Goal: Task Accomplishment & Management: Use online tool/utility

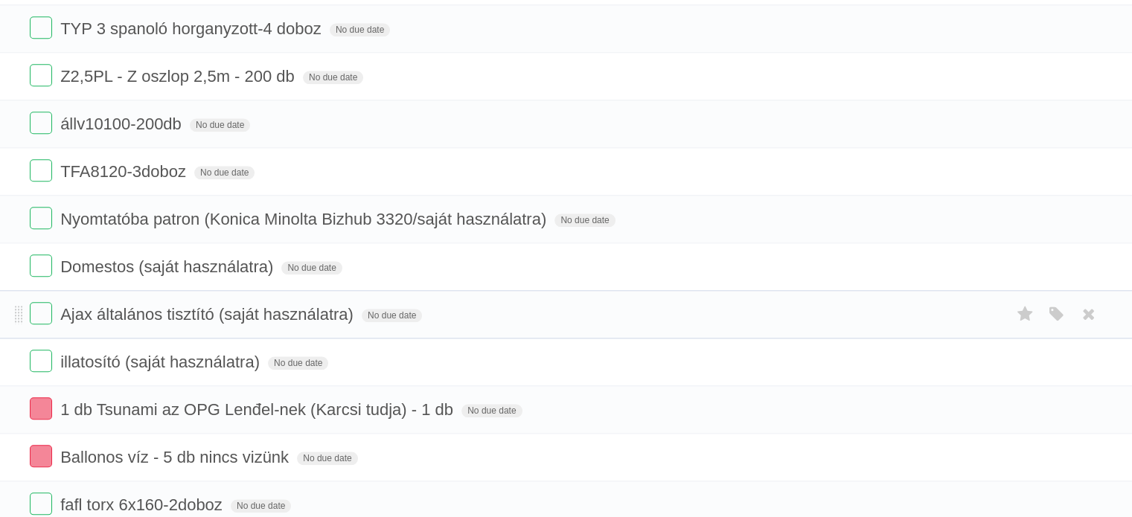
scroll to position [1304, 0]
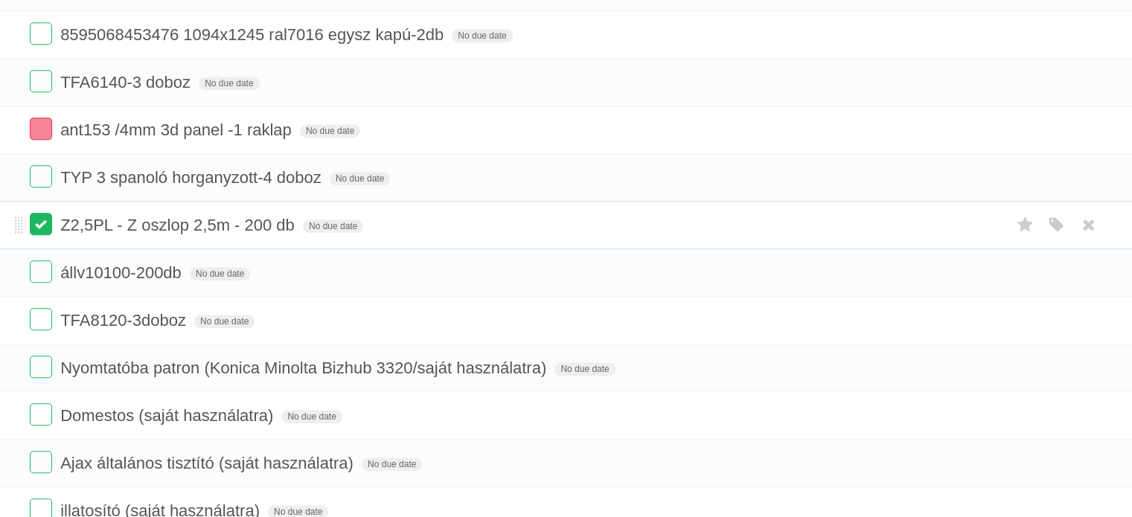
click at [38, 220] on label at bounding box center [41, 224] width 22 height 22
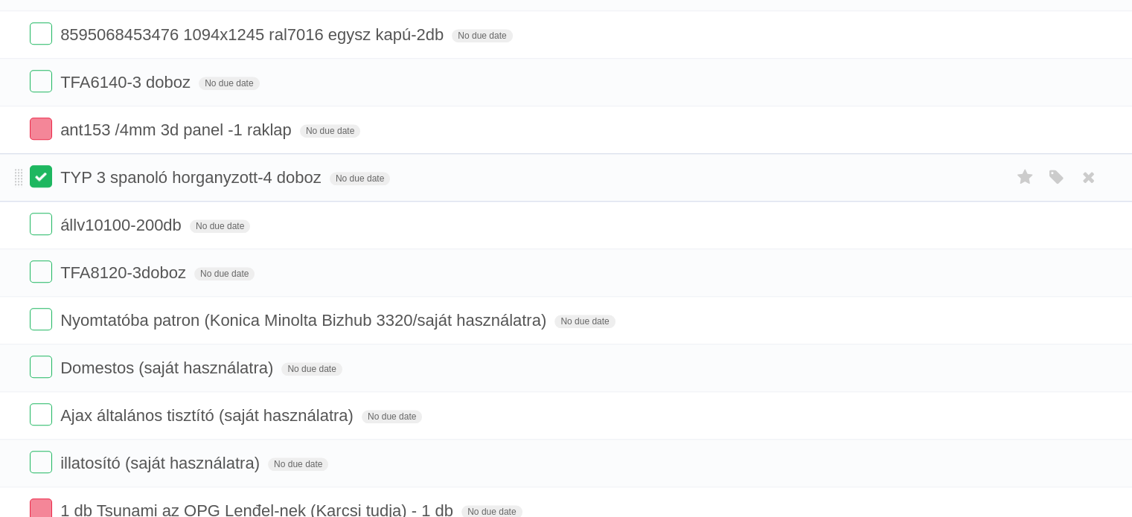
click at [43, 175] on label at bounding box center [41, 176] width 22 height 22
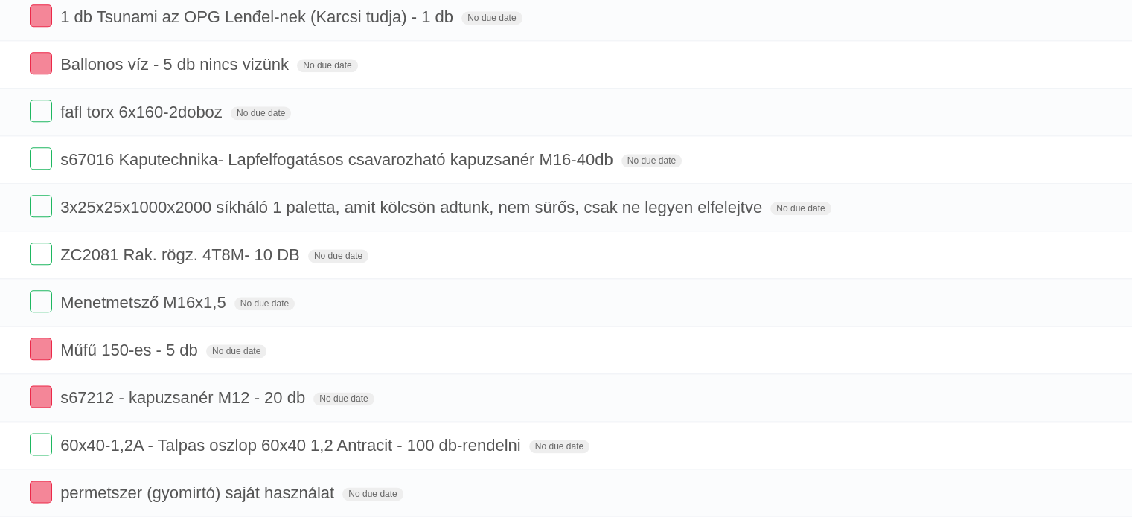
scroll to position [2123, 0]
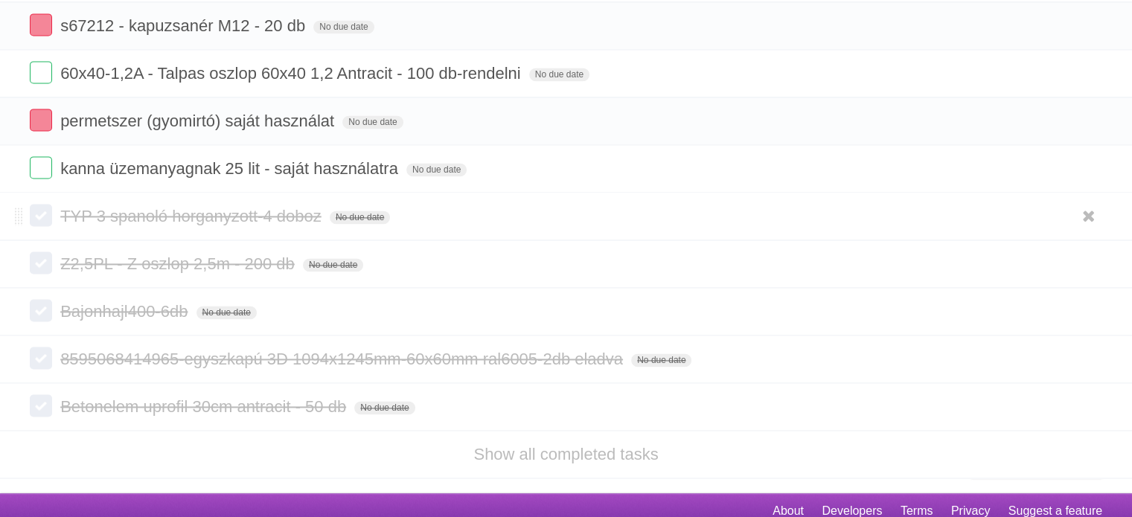
click at [51, 208] on label at bounding box center [41, 215] width 22 height 22
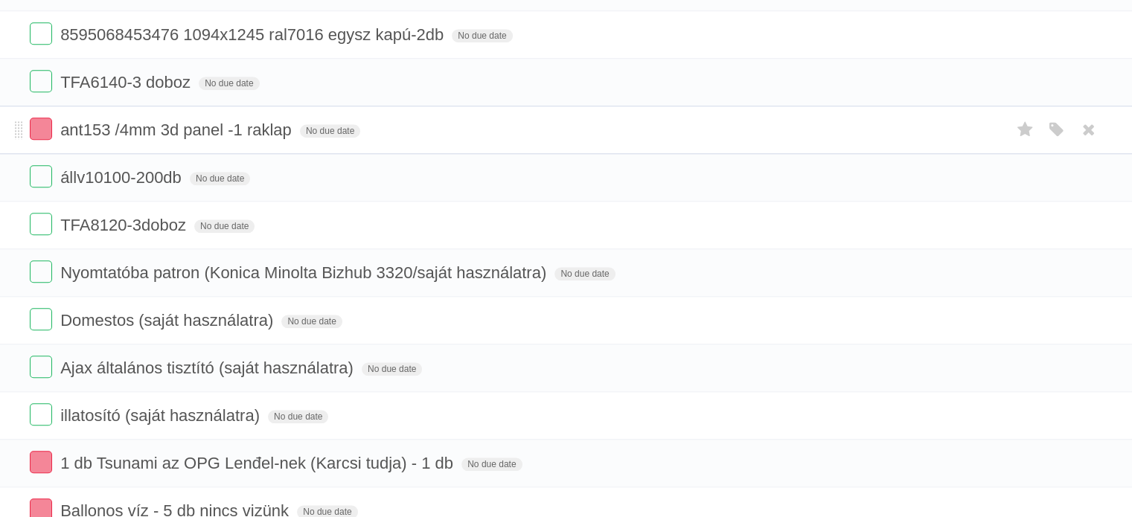
scroll to position [1229, 0]
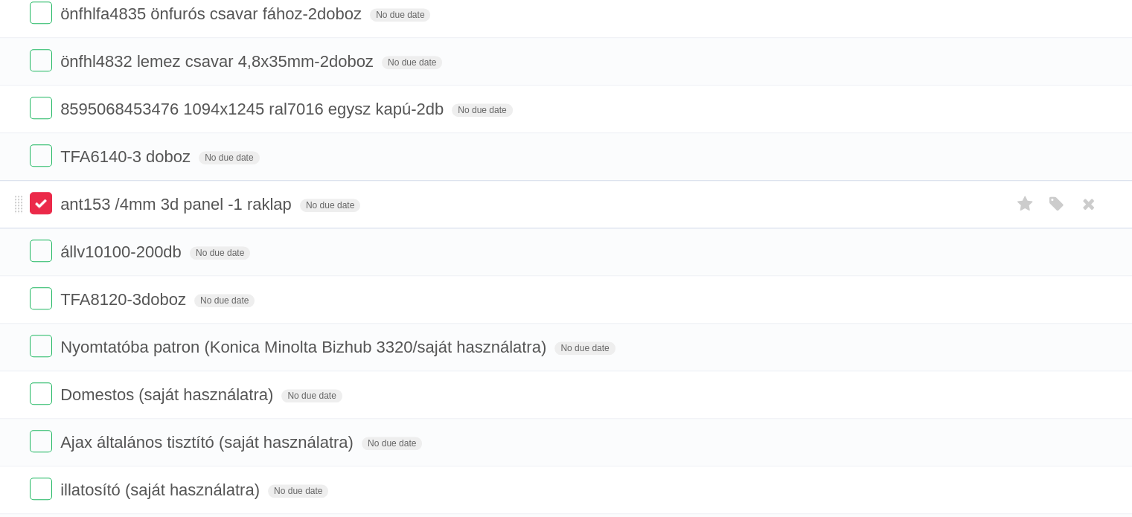
click at [44, 192] on label at bounding box center [41, 203] width 22 height 22
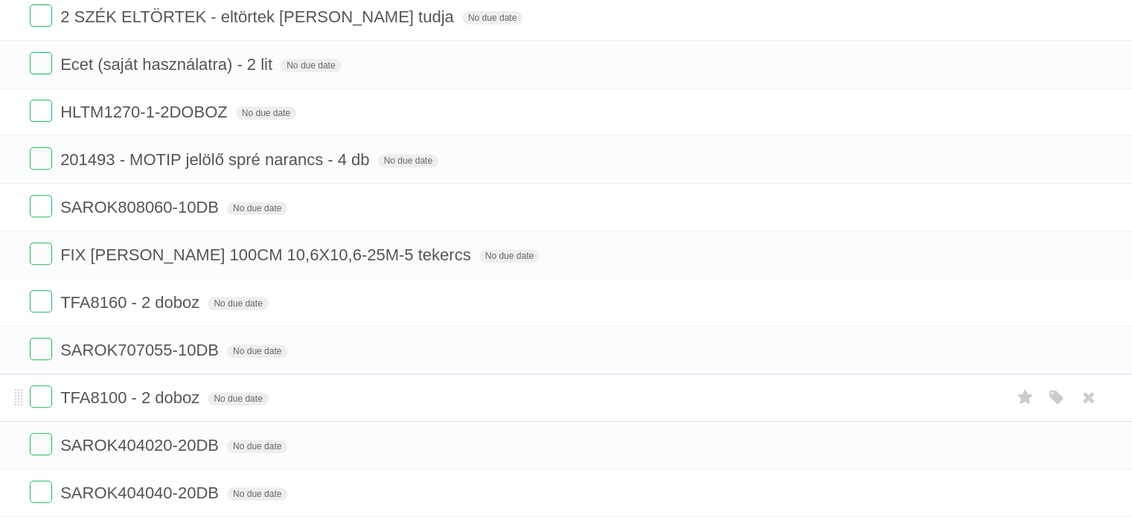
scroll to position [634, 0]
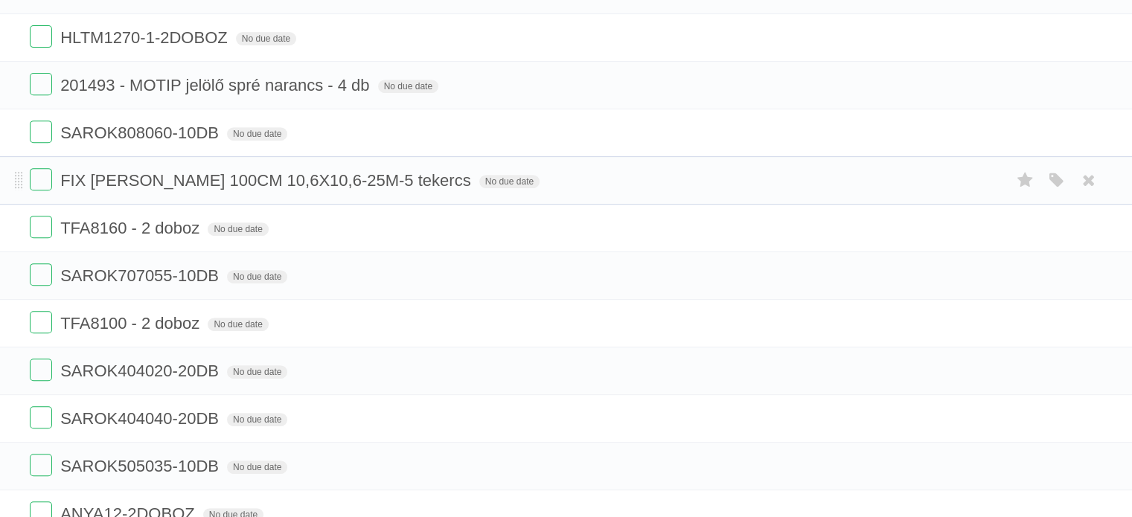
click at [29, 176] on li "FIX [PERSON_NAME] 100CM 10,6X10,6-25M-5 tekercs No due date White Red Blue Gree…" at bounding box center [566, 180] width 1132 height 48
click at [38, 176] on label at bounding box center [41, 179] width 22 height 22
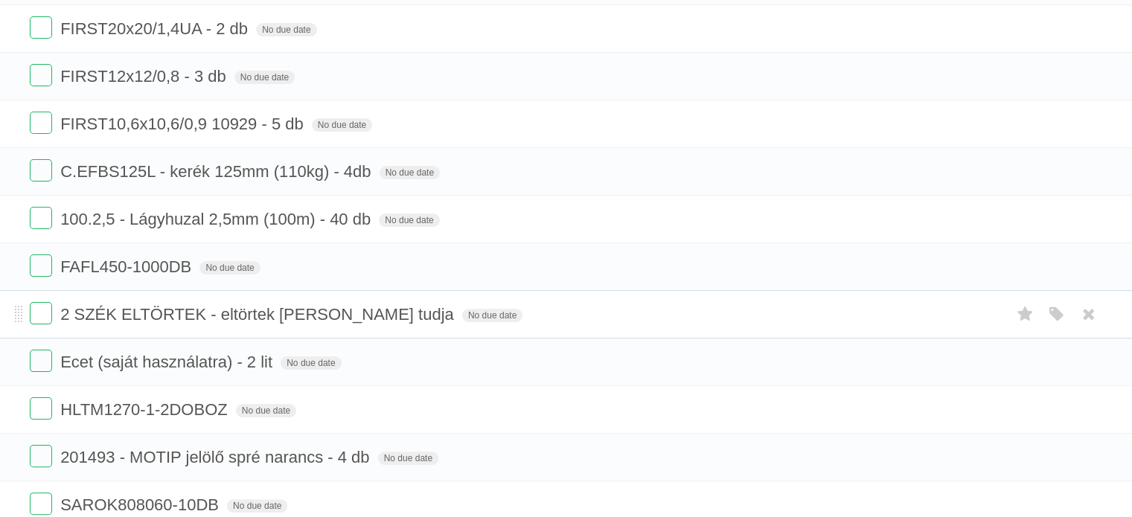
scroll to position [112, 0]
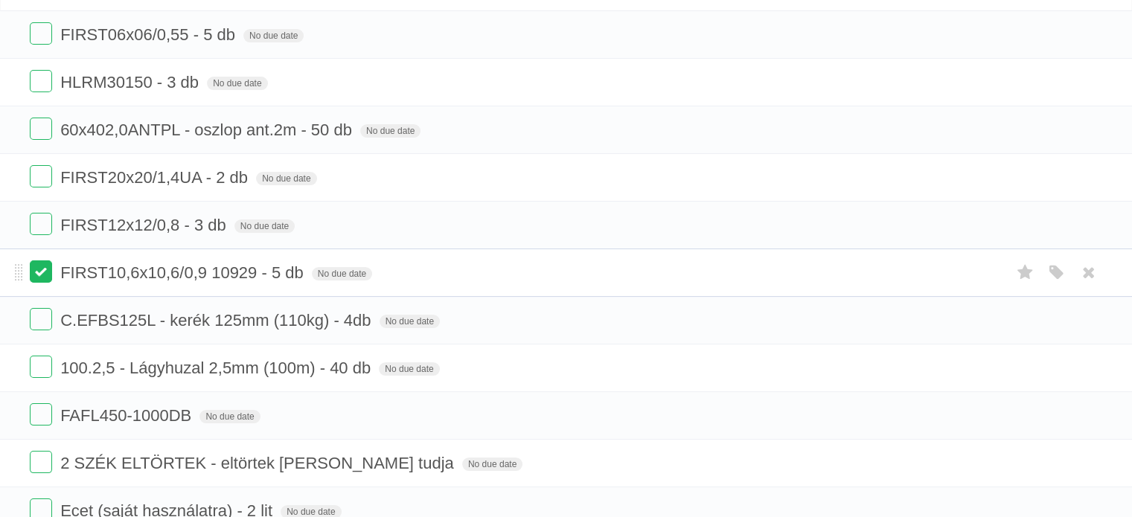
click at [30, 273] on label at bounding box center [41, 272] width 22 height 22
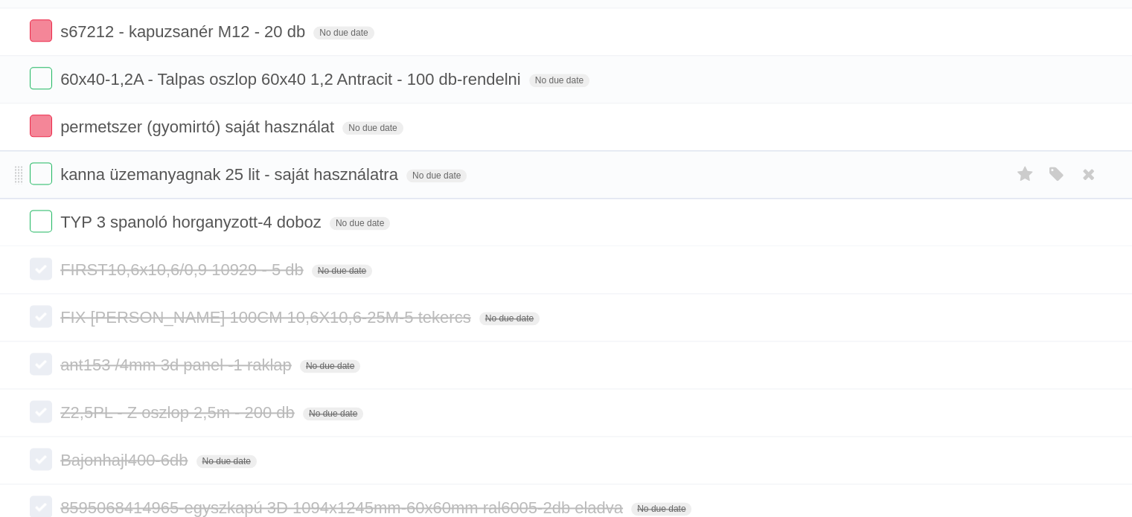
scroll to position [2048, 0]
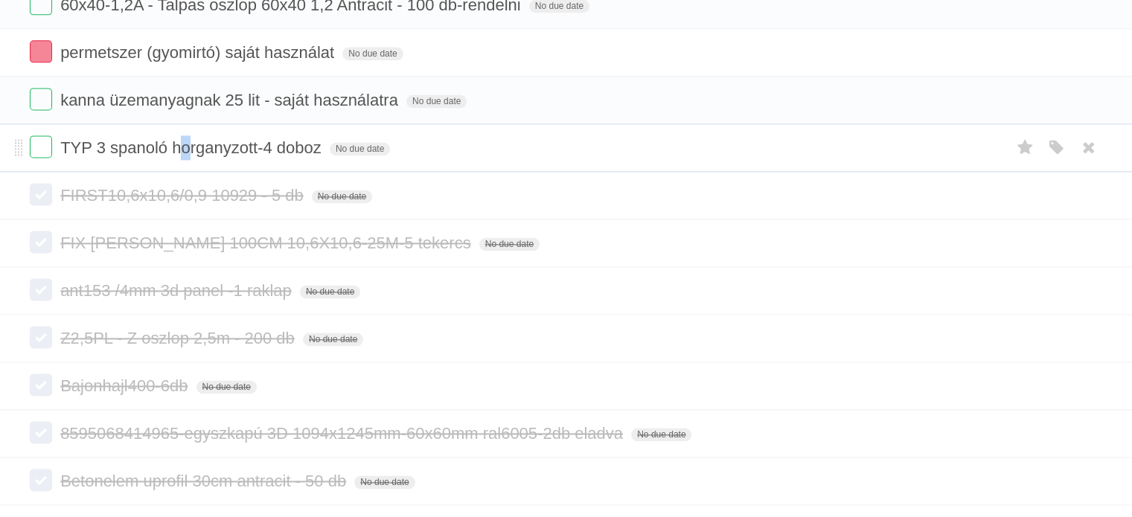
drag, startPoint x: 185, startPoint y: 139, endPoint x: 188, endPoint y: 116, distance: 23.3
click at [188, 124] on li "TYP 3 spanoló horganyzott-4 doboz No due date White Red Blue Green Purple Orange" at bounding box center [566, 148] width 1132 height 48
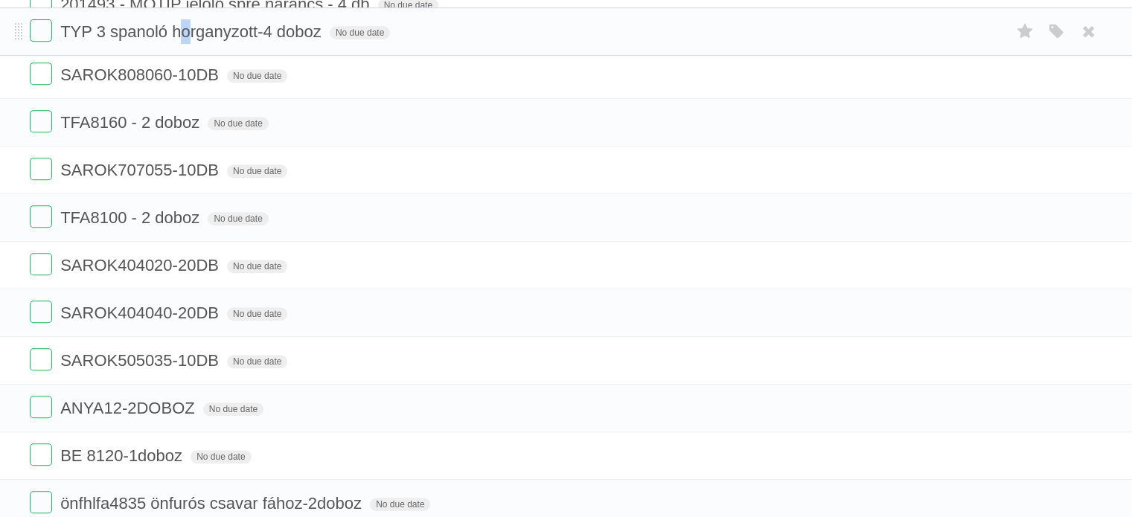
scroll to position [622, 0]
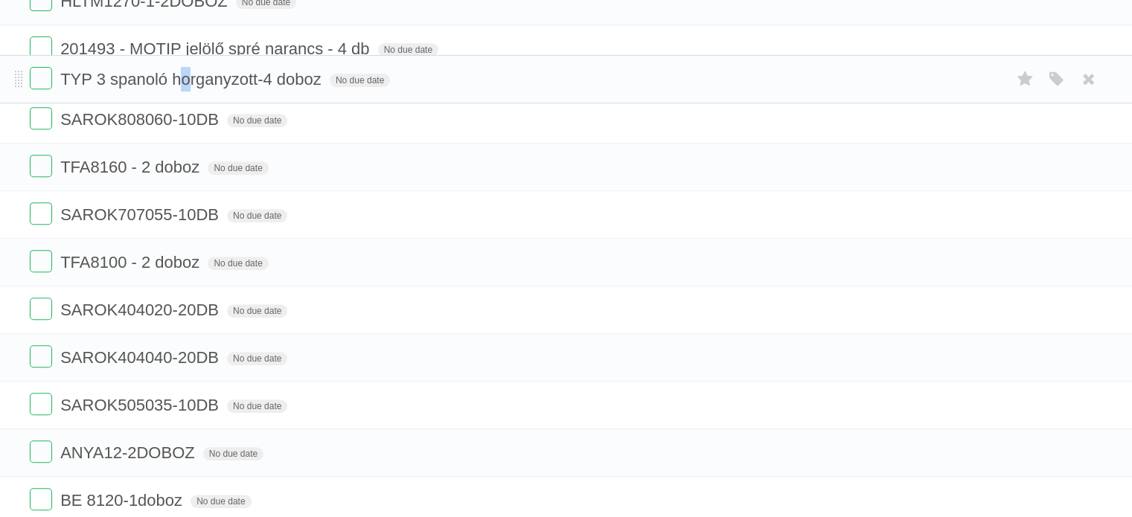
drag, startPoint x: 18, startPoint y: 136, endPoint x: 0, endPoint y: 80, distance: 59.3
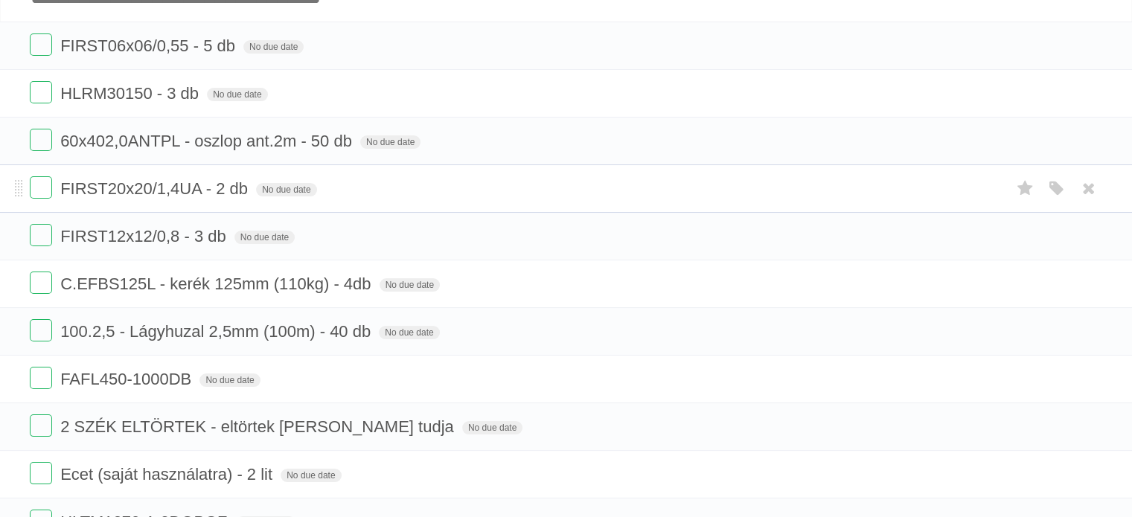
scroll to position [0, 0]
